Goal: Contribute content: Contribute content

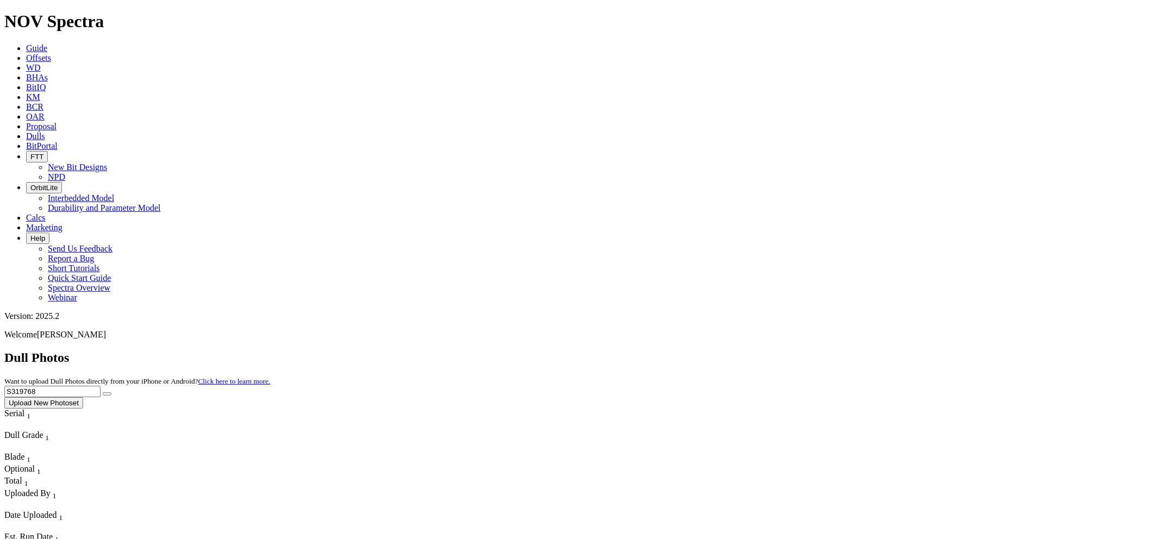
drag, startPoint x: 945, startPoint y: 46, endPoint x: 871, endPoint y: 46, distance: 73.9
click at [871, 350] on div "Dull Photos Want to upload Dull Photos directly from your iPhone or Android? Cl…" at bounding box center [579, 379] width 1150 height 58
paste input "4199"
type input "S314199"
click at [103, 392] on button "submit" at bounding box center [107, 393] width 9 height 3
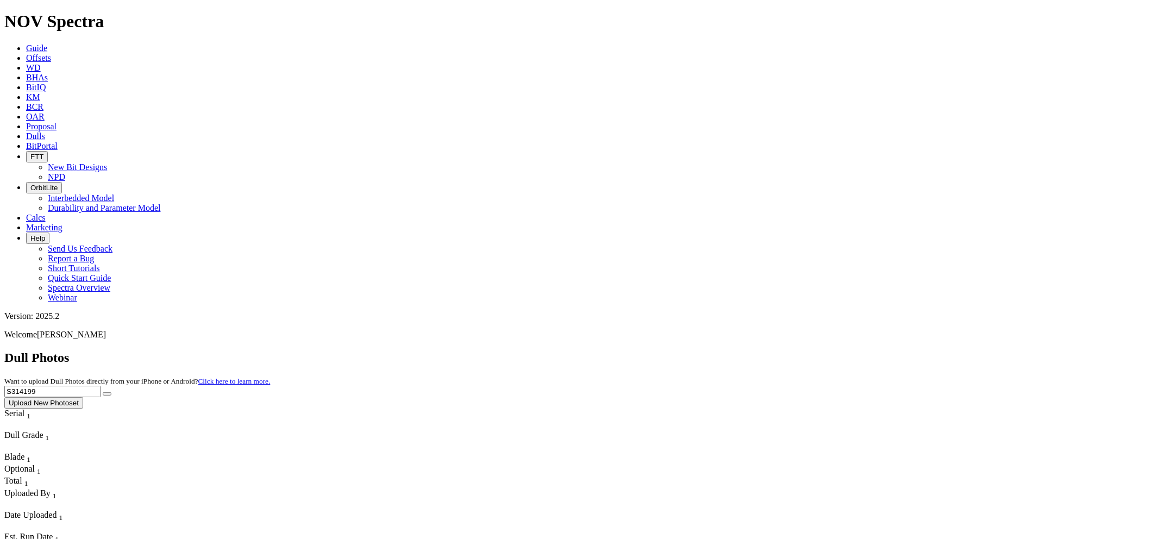
click at [111, 392] on button "submit" at bounding box center [107, 393] width 9 height 3
click at [83, 397] on button "Upload New Photoset" at bounding box center [43, 402] width 79 height 11
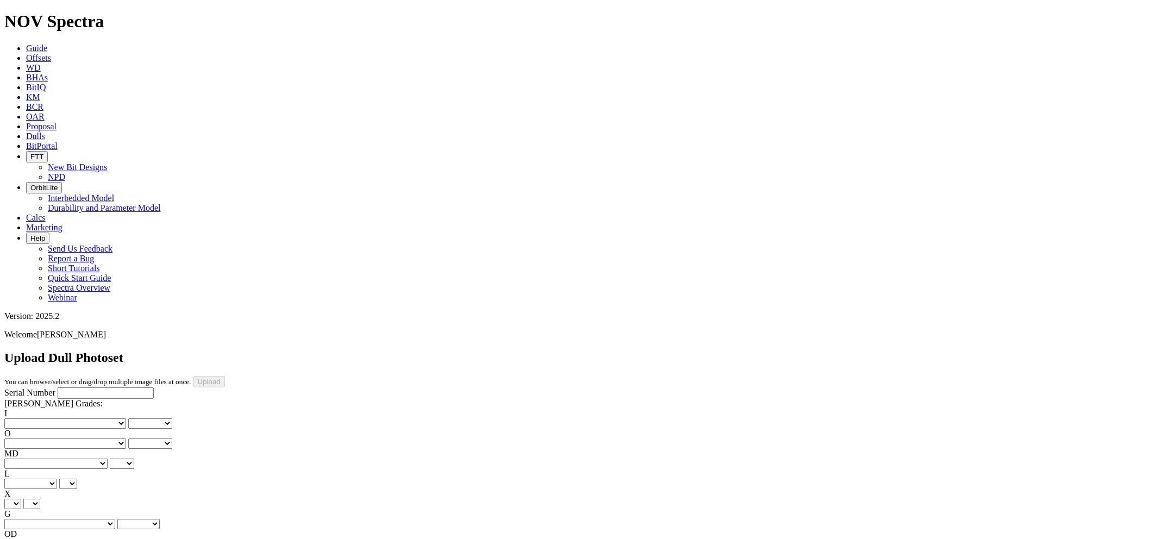
click at [59, 387] on input "Serial Number" at bounding box center [106, 392] width 96 height 11
paste input "S314199"
type input "S314199"
click at [57, 418] on select "No lost, worn or damaged cutters 0 1 2 3 4 5 6 7 8 No diamond table left on any…" at bounding box center [65, 423] width 122 height 10
select select "number:1"
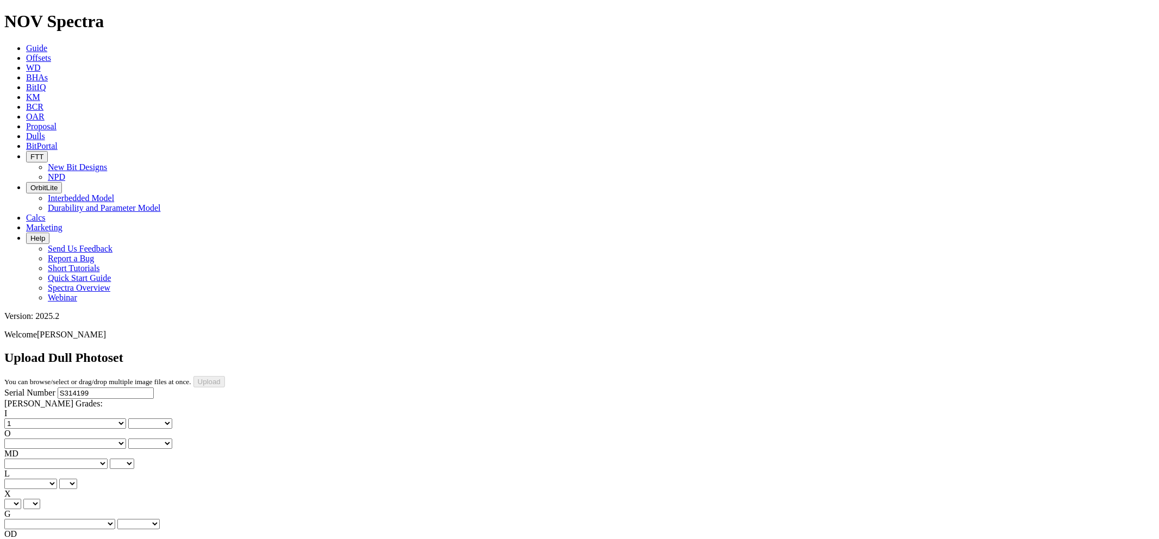
click at [22, 418] on select "No lost, worn or damaged cutters 0 1 2 3 4 5 6 7 8 No diamond table left on any…" at bounding box center [65, 423] width 122 height 10
select select "number:1"
click at [120, 438] on select "No lost, worn or damaged cutters 0 1 2 3 4 5 6 7 8 No diamond table left on any…" at bounding box center [65, 443] width 122 height 10
select select "number:1"
click at [77, 438] on select "No lost, worn or damaged cutters 0 1 2 3 4 5 6 7 8 No diamond table left on any…" at bounding box center [65, 443] width 122 height 10
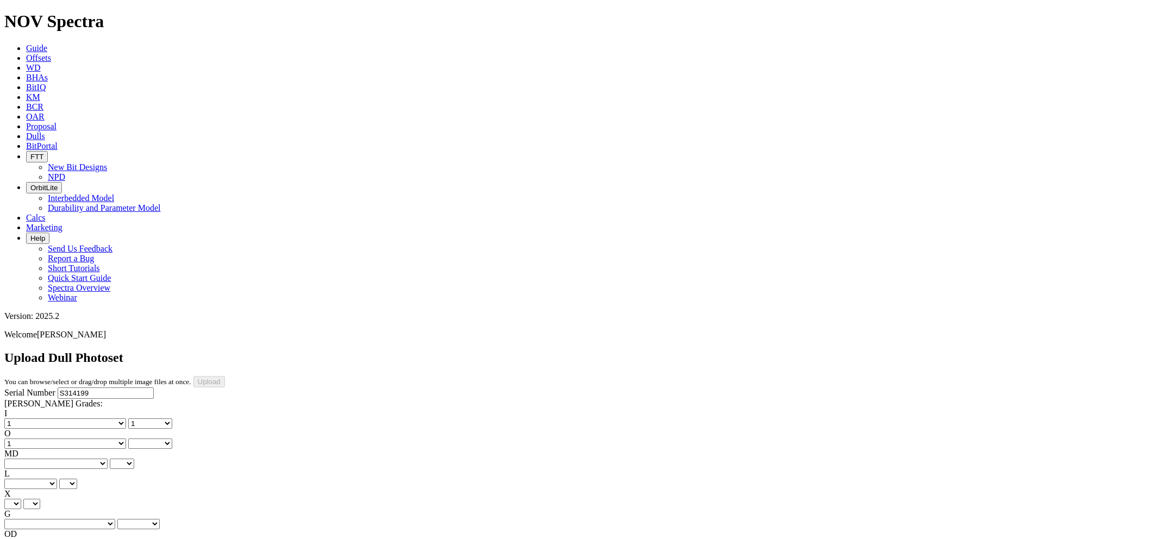
select select "number:1"
click at [61, 458] on select "BF - Bond Failure BT - Broken Teeth/Cutters BU - Balled Up Bit CR - Cored CT - …" at bounding box center [55, 463] width 103 height 10
select select "string:WT"
click at [22, 458] on select "BF - Bond Failure BT - Broken Teeth/Cutters BU - Balled Up Bit CR - Cored CT - …" at bounding box center [55, 463] width 103 height 10
select select "string:WT"
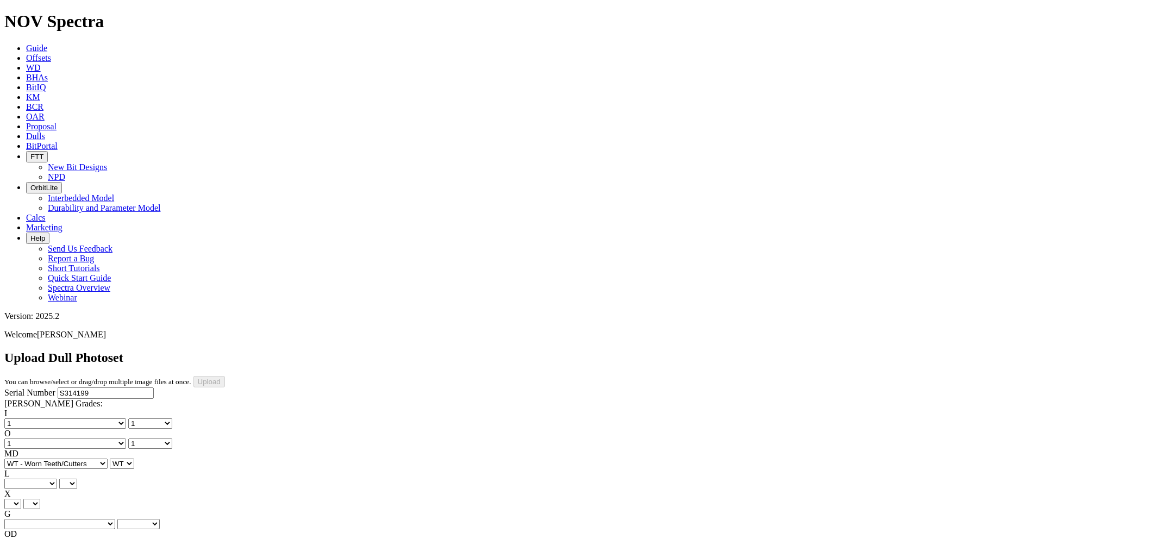
click at [57, 479] on select "A - All C - Cone G - Gauge N - Nose S - Shoulder T - Taper" at bounding box center [30, 484] width 53 height 10
select select "string:A"
click at [57, 479] on select "A - All C - Cone G - Gauge N - Nose S - Shoulder T - Taper" at bounding box center [30, 484] width 53 height 10
select select "string:A"
click at [21, 499] on select "X" at bounding box center [12, 504] width 17 height 10
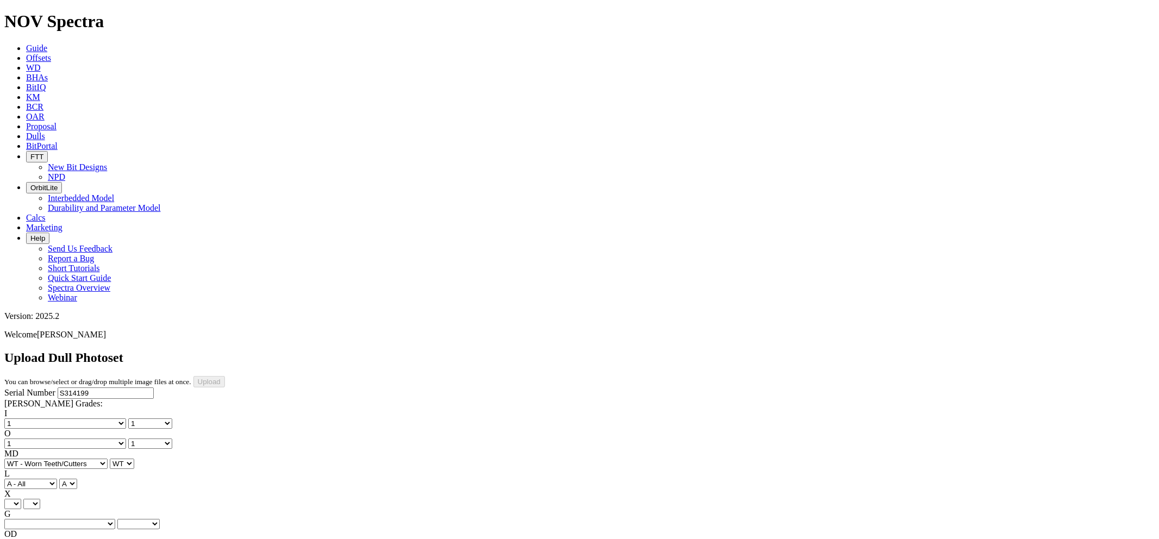
select select "string:X"
click at [21, 499] on select "X" at bounding box center [12, 504] width 17 height 10
select select "string:X"
click at [110, 519] on select "Unknown I - In Gauge 1 - 1/16 in Undergauge" 2 - 2/16 in Undergauge = ⅛ in" 8 -…" at bounding box center [59, 524] width 111 height 10
select select "string:I"
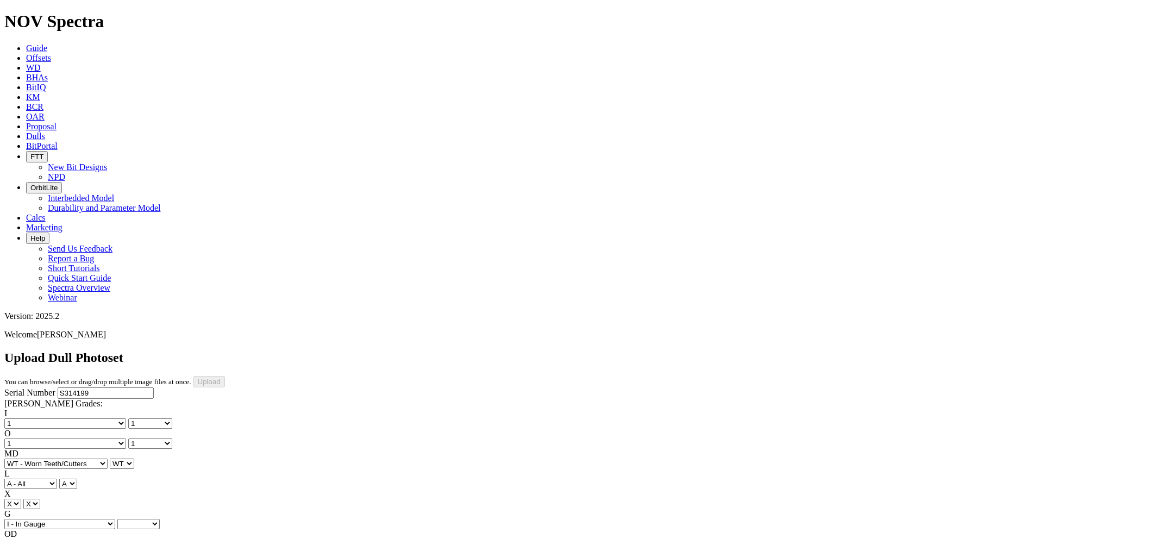
click at [77, 519] on select "Unknown I - In Gauge 1 - 1/16 in Undergauge" 2 - 2/16 in Undergauge = ⅛ in" 8 -…" at bounding box center [59, 524] width 111 height 10
select select "string:I"
click at [58, 538] on select "BF - Bond Failure BT - Broken Teeth/Cutters BU - Balled Up Bit CR - Cored CT - …" at bounding box center [55, 544] width 103 height 10
select select "string:CT"
click at [22, 538] on select "BF - Bond Failure BT - Broken Teeth/Cutters BU - Balled Up Bit CR - Cored CT - …" at bounding box center [55, 544] width 103 height 10
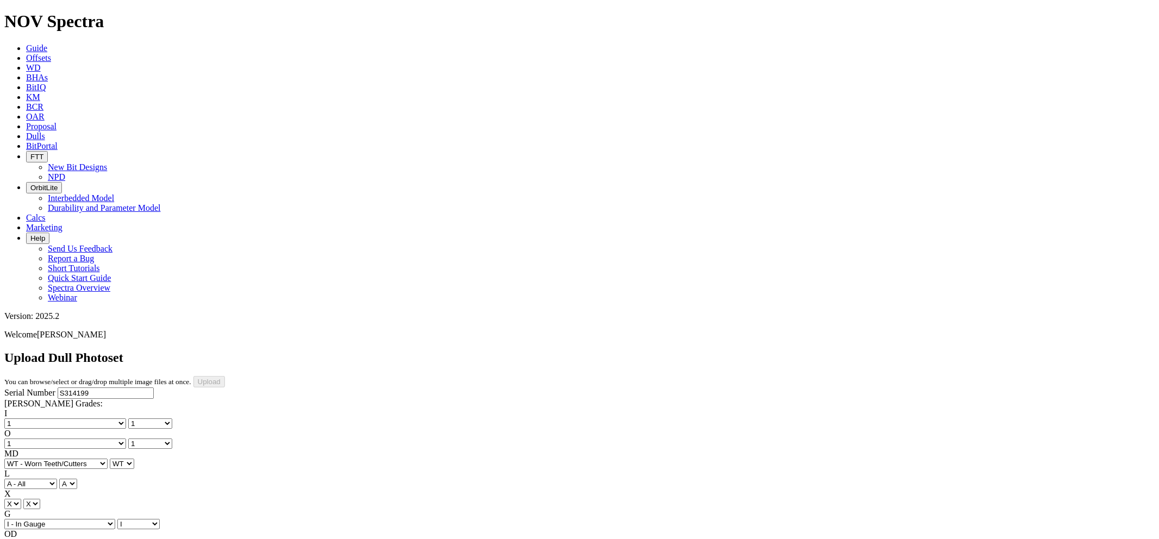
select select "string:CT"
click at [118, 387] on div "Serial Number S314199 RH Dull Grades: I No lost, worn or damaged cutters 0 1 2 …" at bounding box center [579, 488] width 1150 height 203
select select "string:TD"
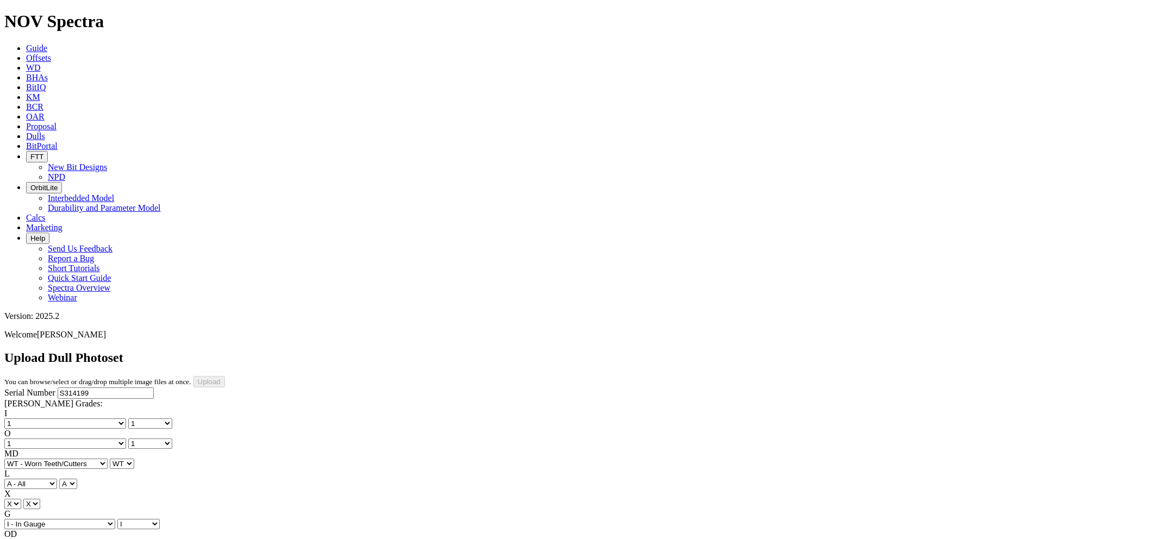
select select "string:TD"
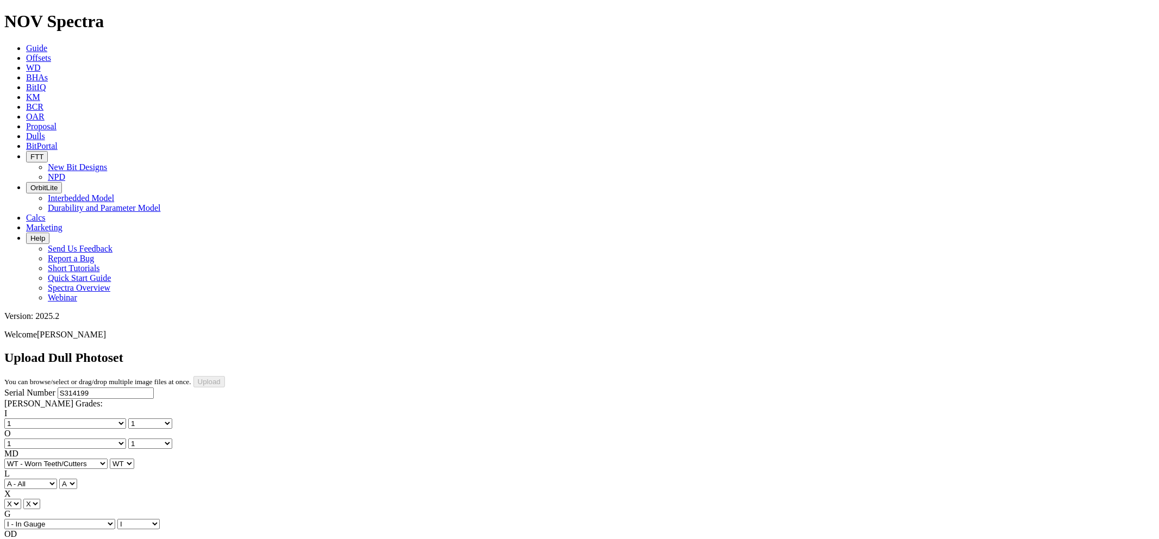
type input "[DATE]"
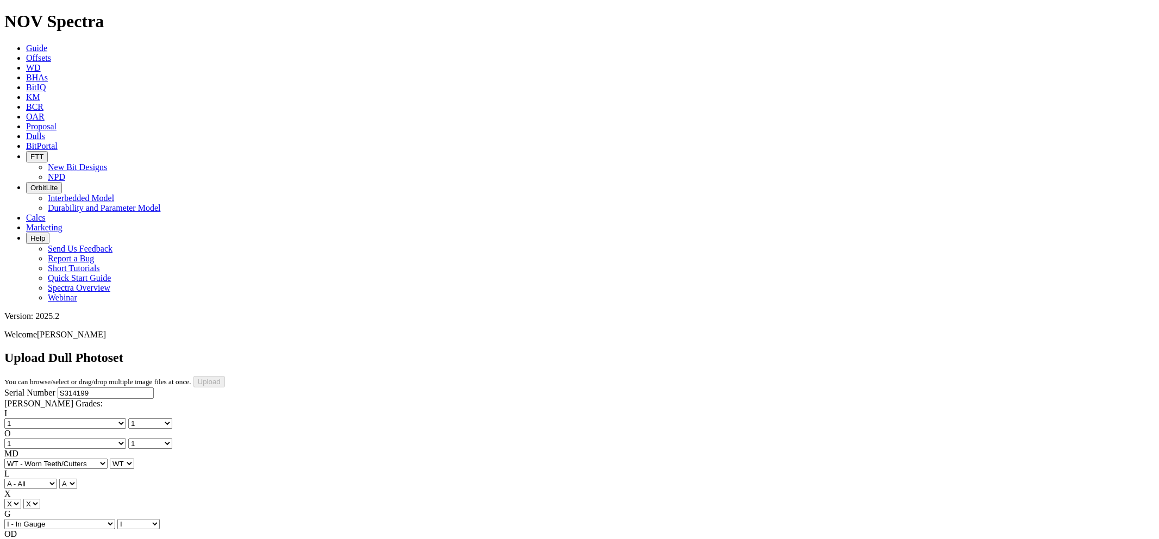
select select "string:SerialNumberPhoto"
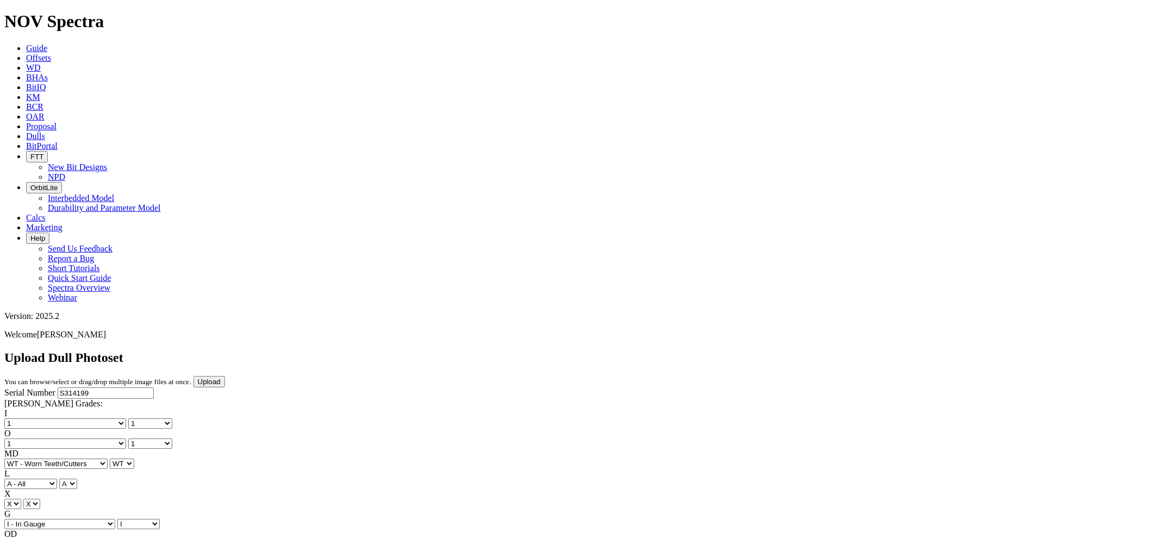
select select "number:1"
select select "string:WT"
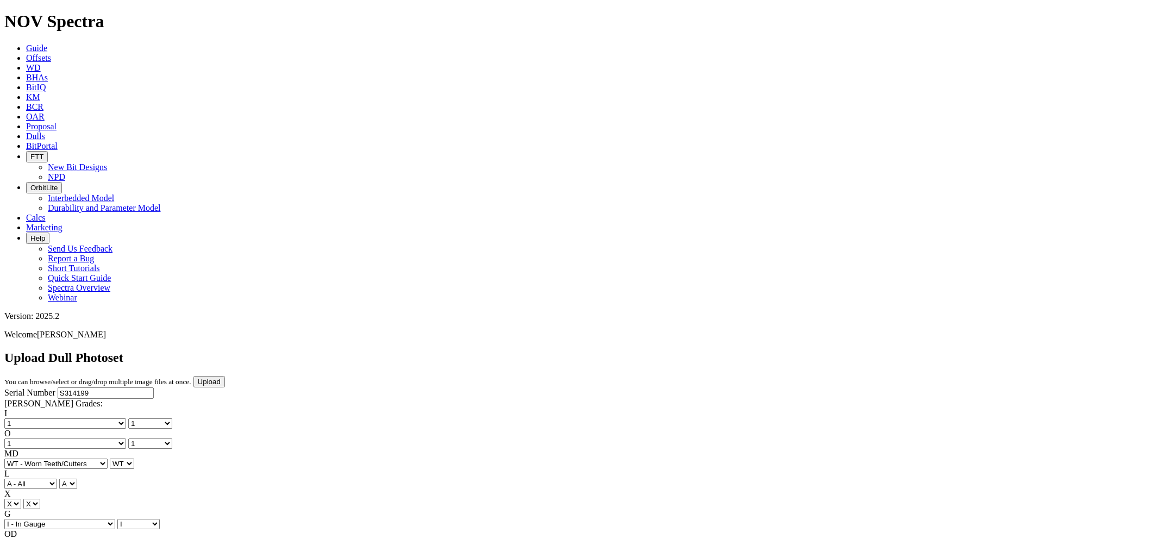
select select "string:I"
select select "string:CT"
select select "string:TD"
select select "string:BladePhoto10"
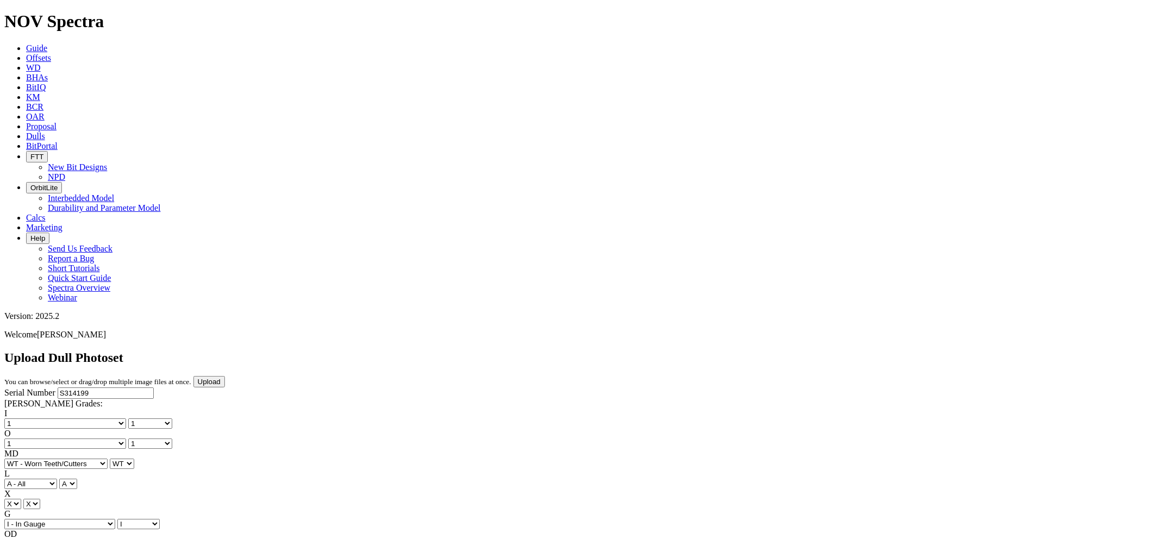
click at [225, 376] on input "Upload" at bounding box center [209, 381] width 32 height 11
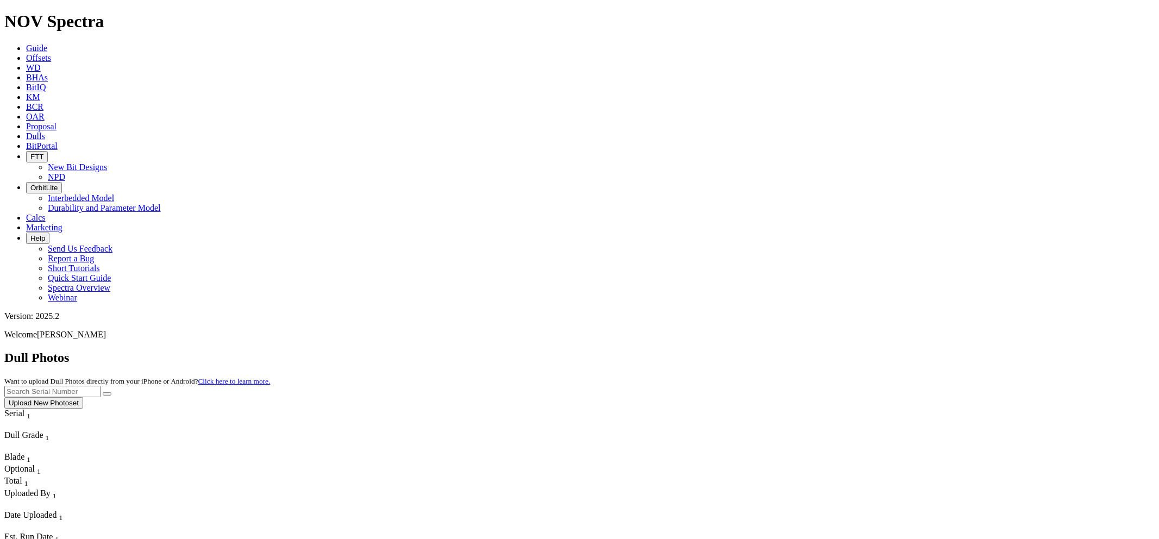
click at [100, 386] on input "text" at bounding box center [52, 391] width 96 height 11
paste input "S314199"
type input "S314199"
click at [103, 392] on button "submit" at bounding box center [107, 393] width 9 height 3
